Goal: Obtain resource: Obtain resource

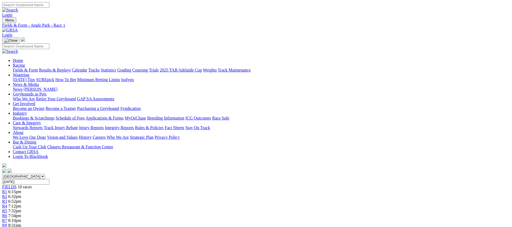
scroll to position [0, 0]
click at [38, 68] on link "Fields & Form" at bounding box center [25, 70] width 25 height 5
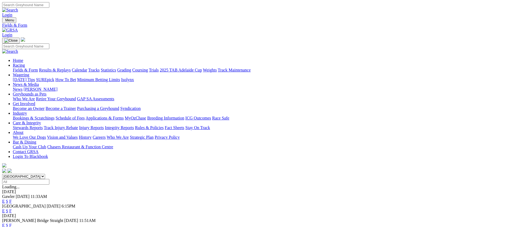
click at [38, 68] on link "Fields & Form" at bounding box center [25, 70] width 25 height 5
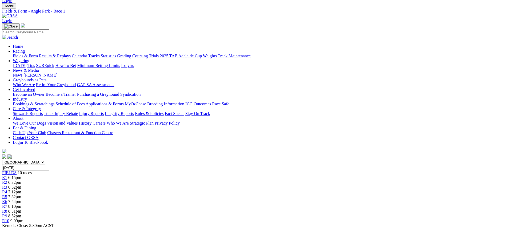
scroll to position [16, 0]
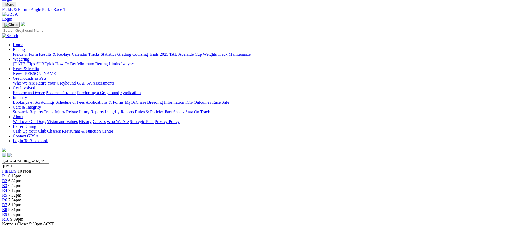
click at [7, 179] on span "R2" at bounding box center [4, 181] width 5 height 5
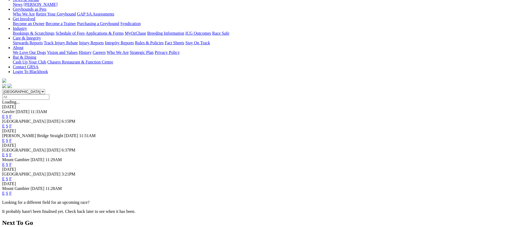
scroll to position [78, 0]
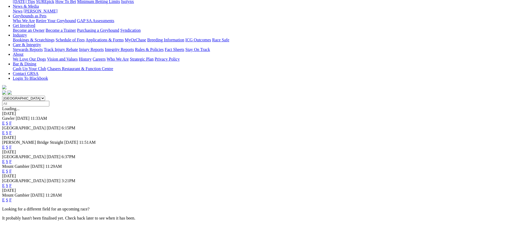
click at [12, 183] on link "F" at bounding box center [10, 185] width 2 height 5
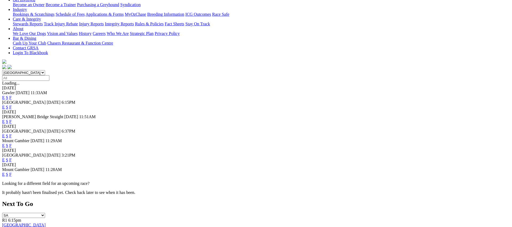
scroll to position [104, 0]
click at [12, 172] on link "F" at bounding box center [10, 174] width 2 height 5
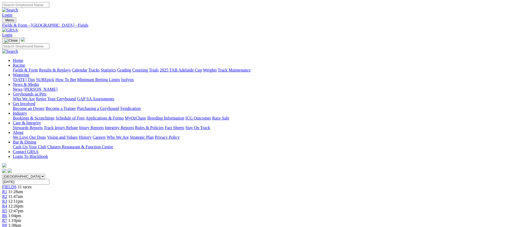
click at [38, 68] on link "Fields & Form" at bounding box center [25, 70] width 25 height 5
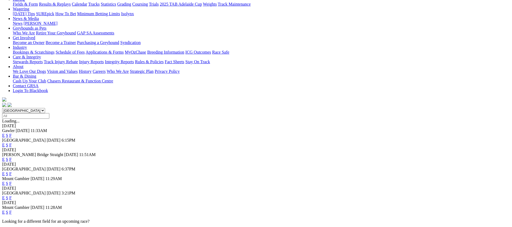
scroll to position [69, 0]
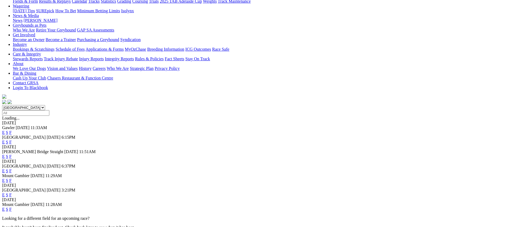
click at [5, 154] on link "E" at bounding box center [3, 156] width 3 height 5
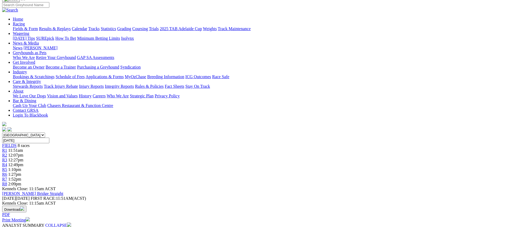
scroll to position [92, 0]
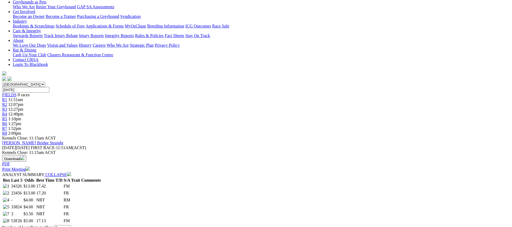
click at [30, 167] on link "Print Meeting" at bounding box center [16, 169] width 28 height 5
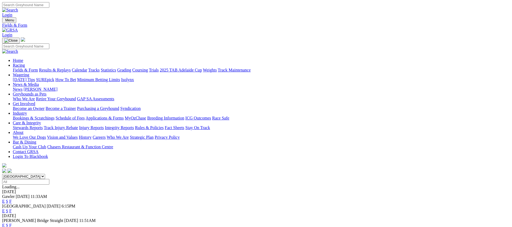
scroll to position [74, 0]
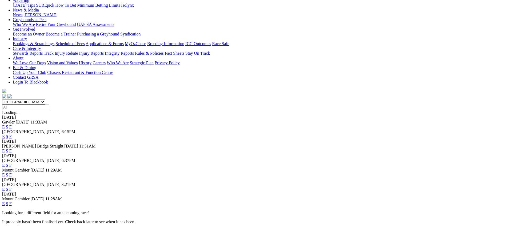
click at [5, 163] on link "E" at bounding box center [3, 165] width 3 height 5
